Goal: Check status: Check status

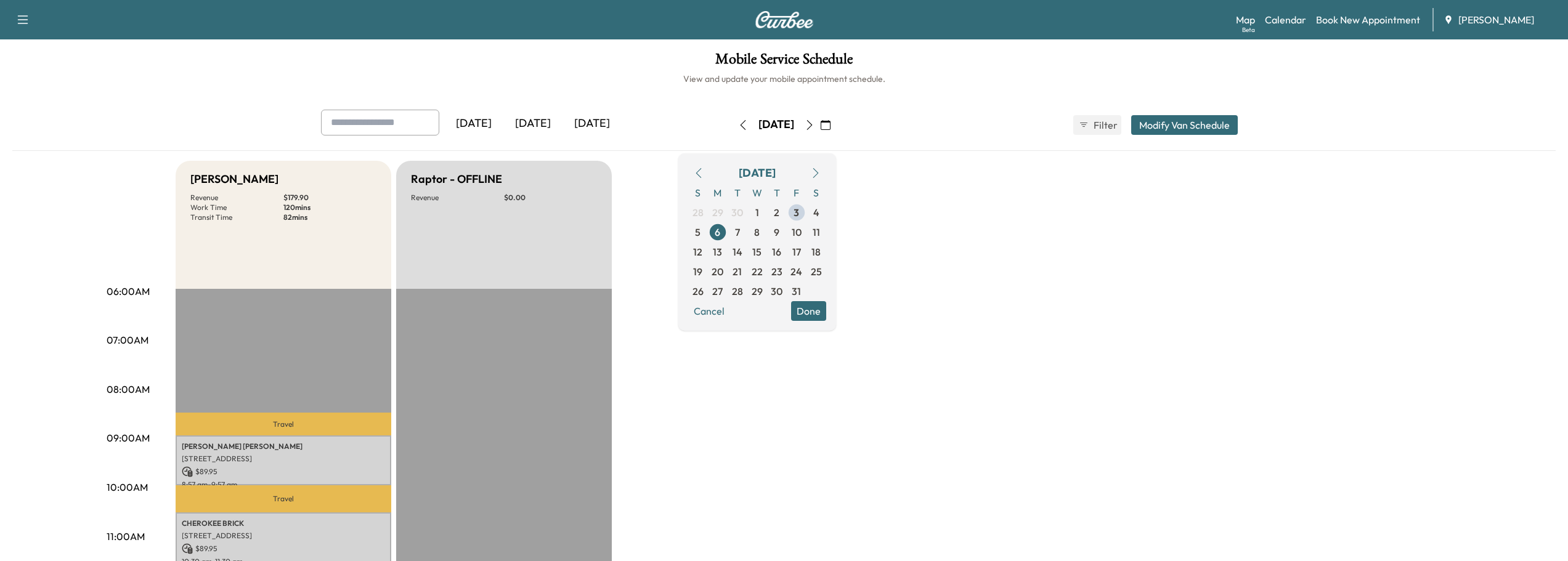
scroll to position [123, 0]
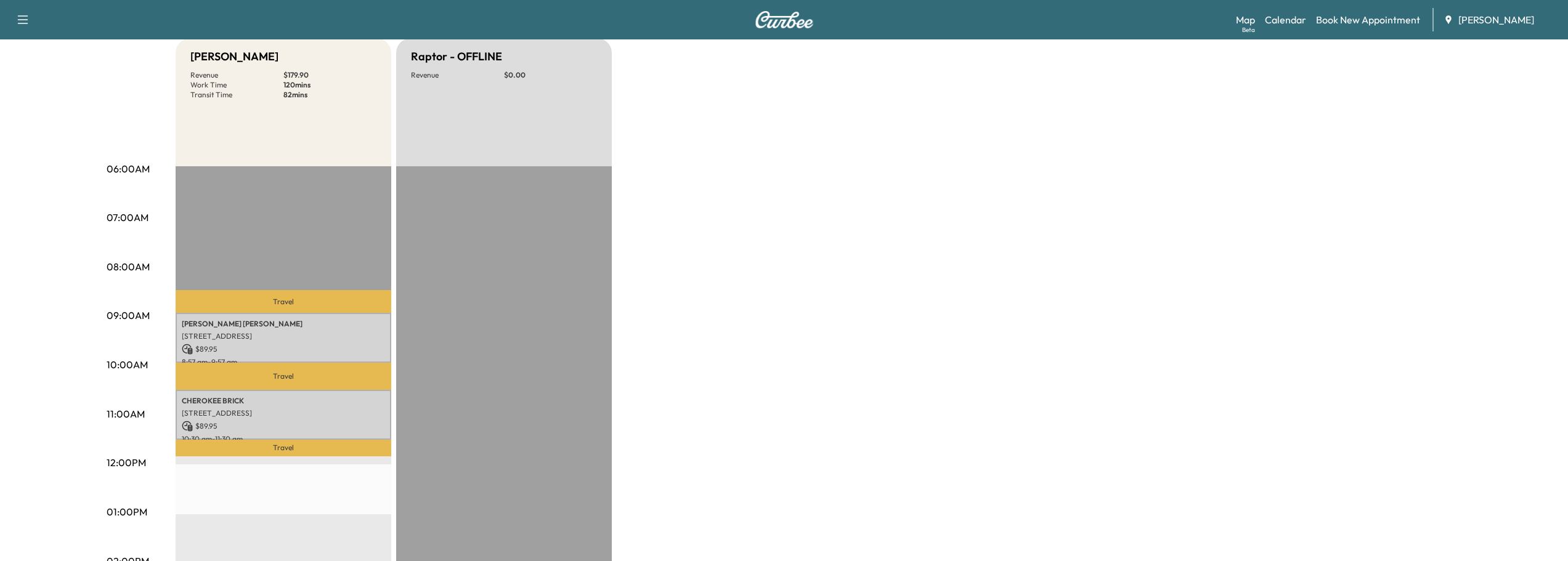
scroll to position [123, 0]
